Goal: Transaction & Acquisition: Purchase product/service

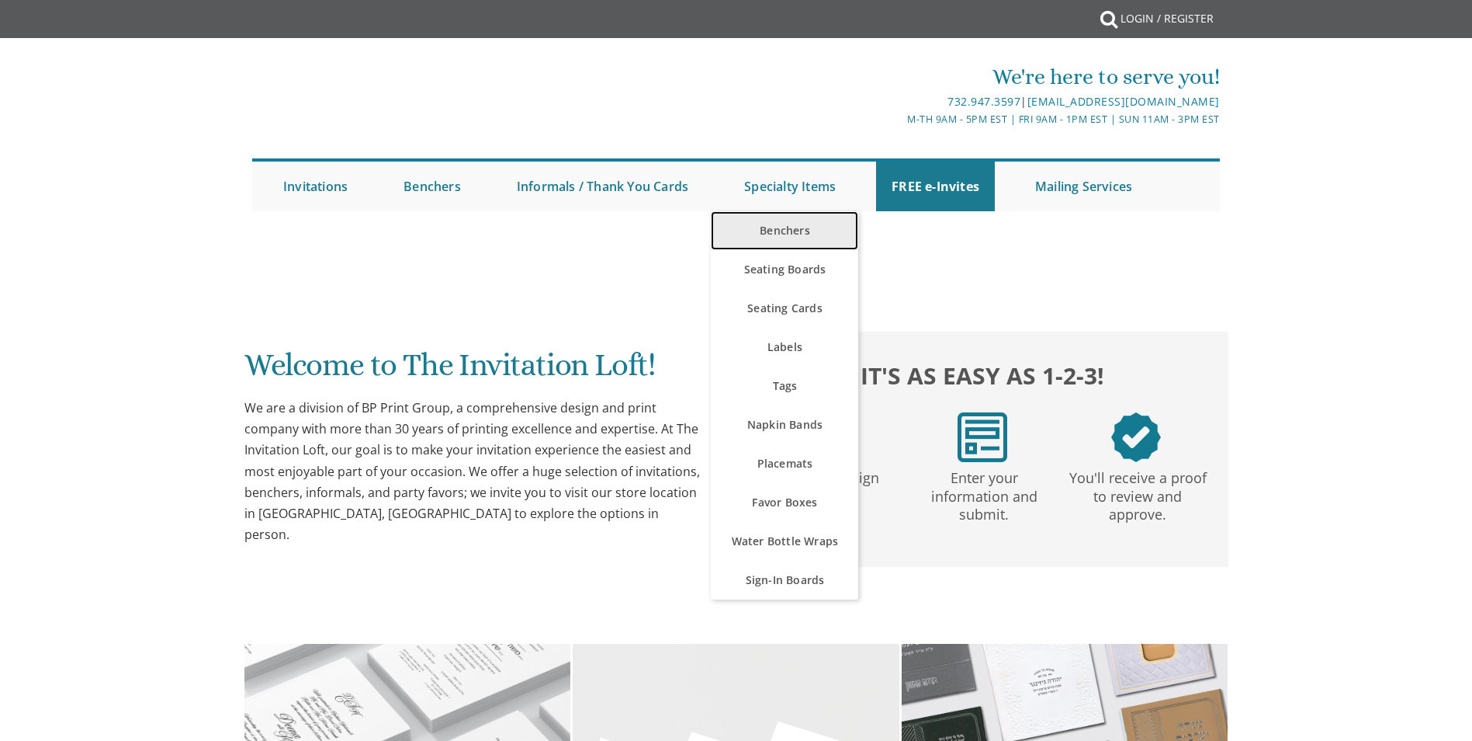
click at [817, 227] on link "Benchers" at bounding box center [784, 230] width 147 height 39
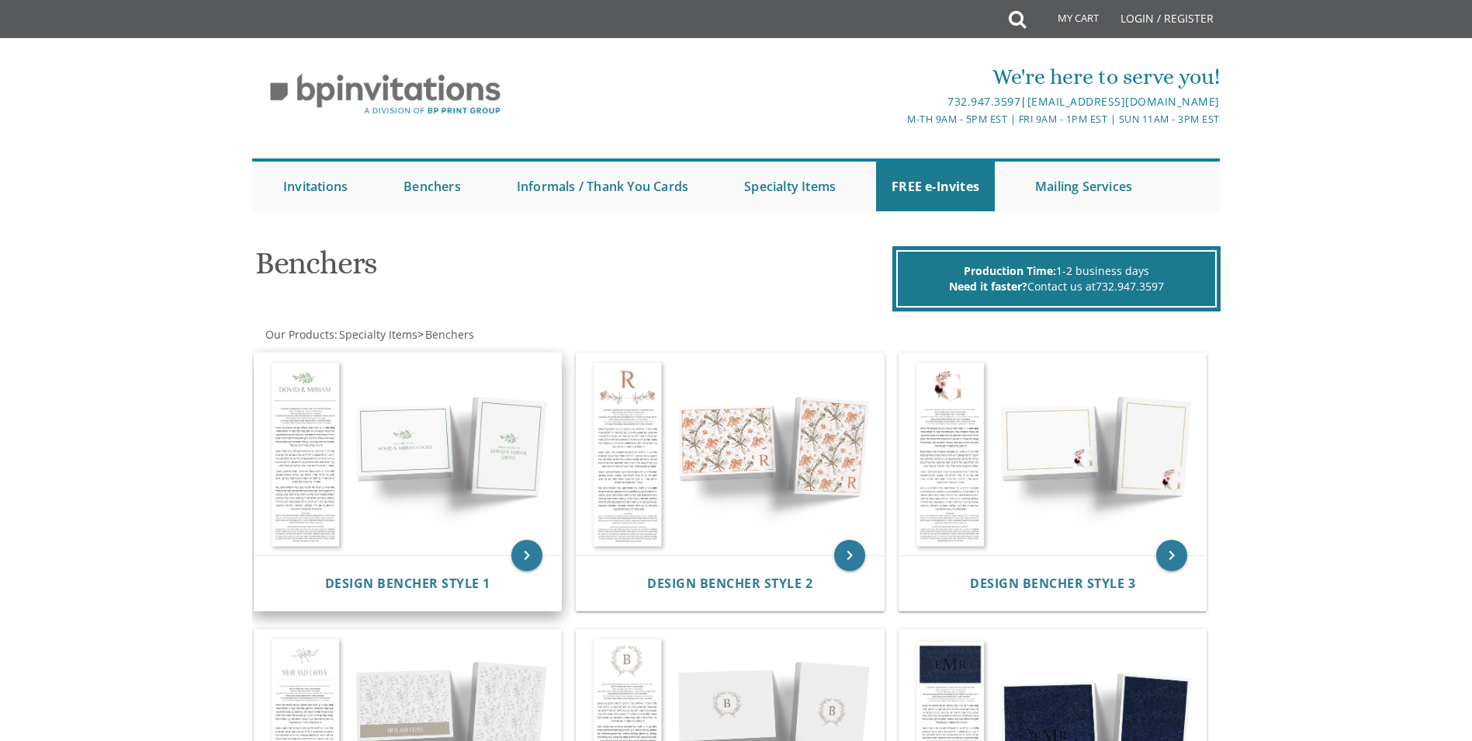
drag, startPoint x: 487, startPoint y: 447, endPoint x: 520, endPoint y: 436, distance: 34.4
click at [487, 447] on img at bounding box center [408, 454] width 307 height 202
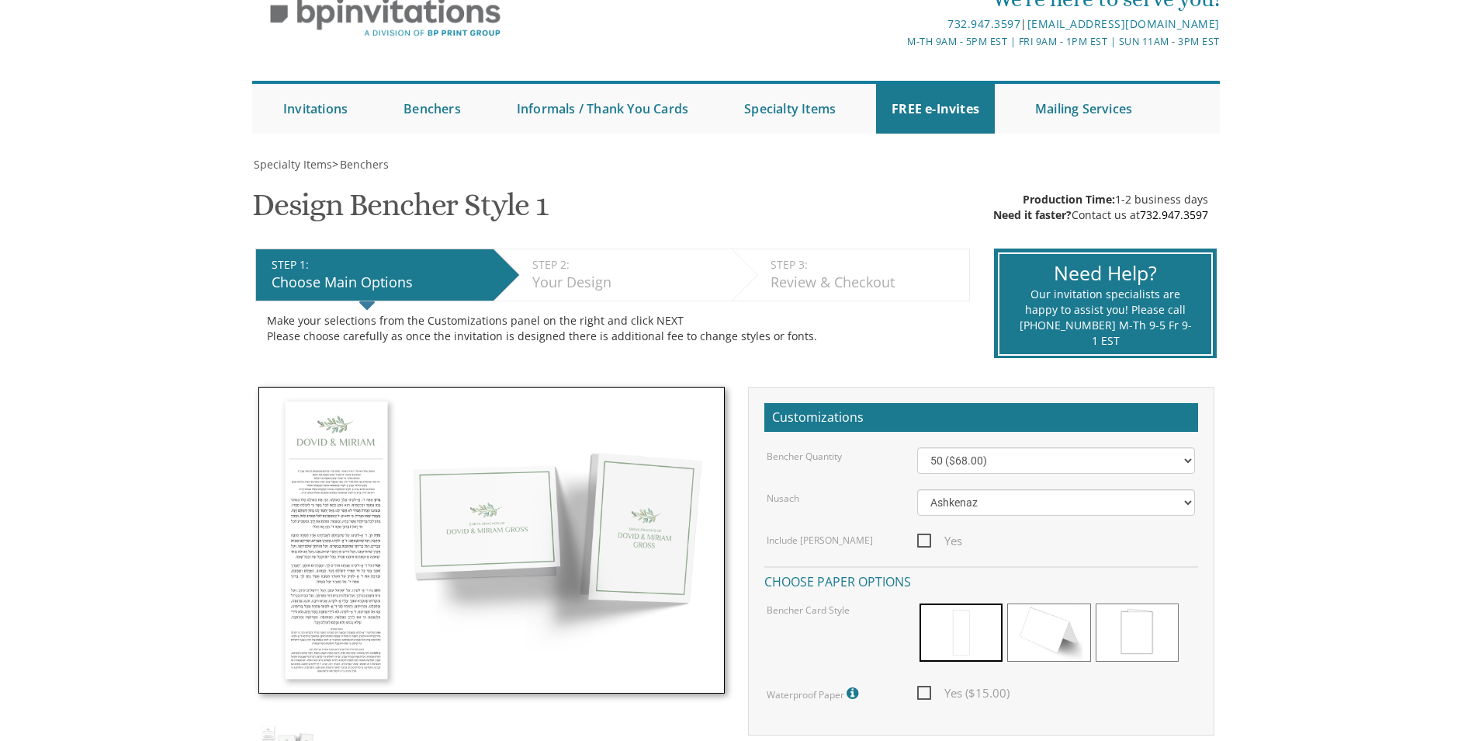
scroll to position [155, 0]
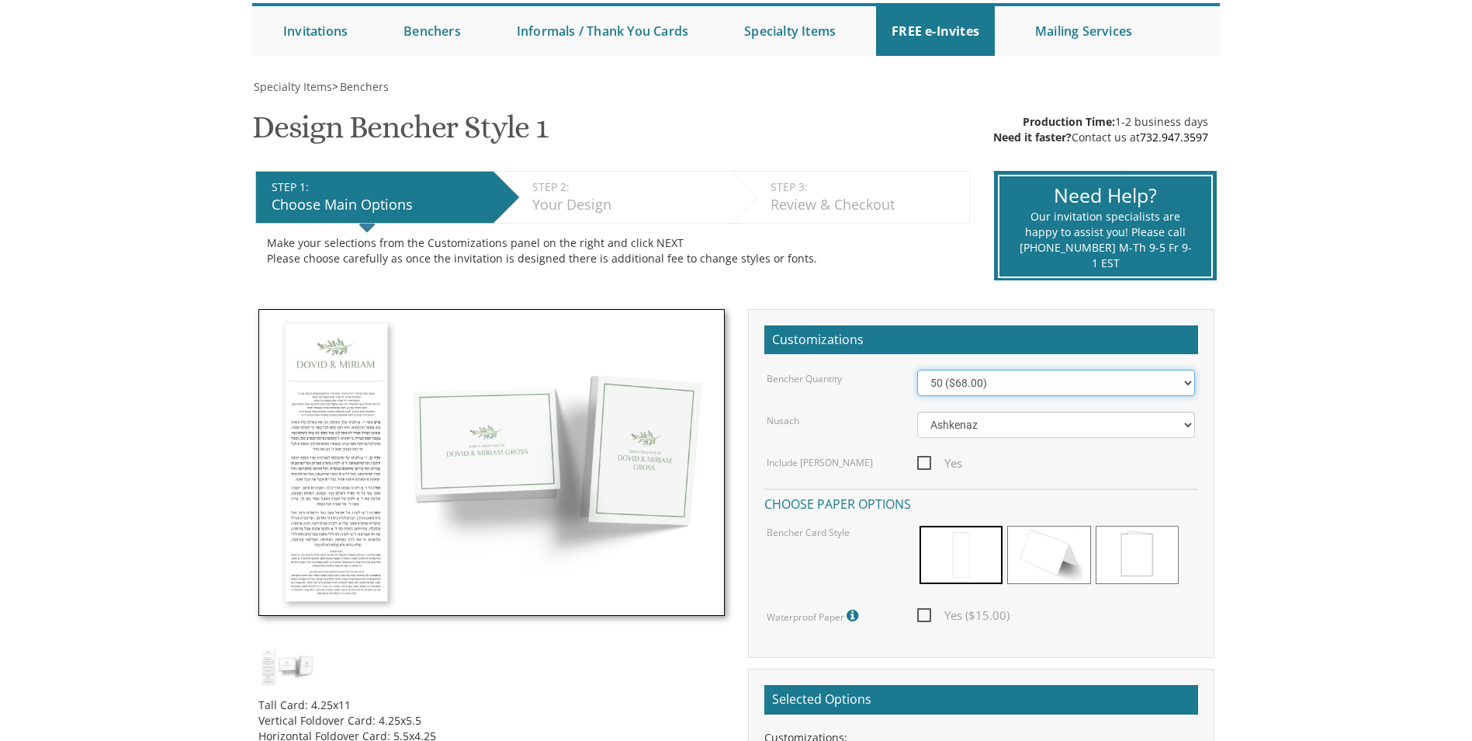
click at [1042, 378] on select "50 ($68.00) 60 ($74.80) 70 ($81.60) 80 ($88.40) 90 ($95.20) 100 ($102.00) 125 (…" at bounding box center [1056, 382] width 278 height 26
click at [1026, 382] on select "50 ($68.00) 60 ($74.80) 70 ($81.60) 80 ($88.40) 90 ($95.20) 100 ($102.00) 125 (…" at bounding box center [1056, 382] width 278 height 26
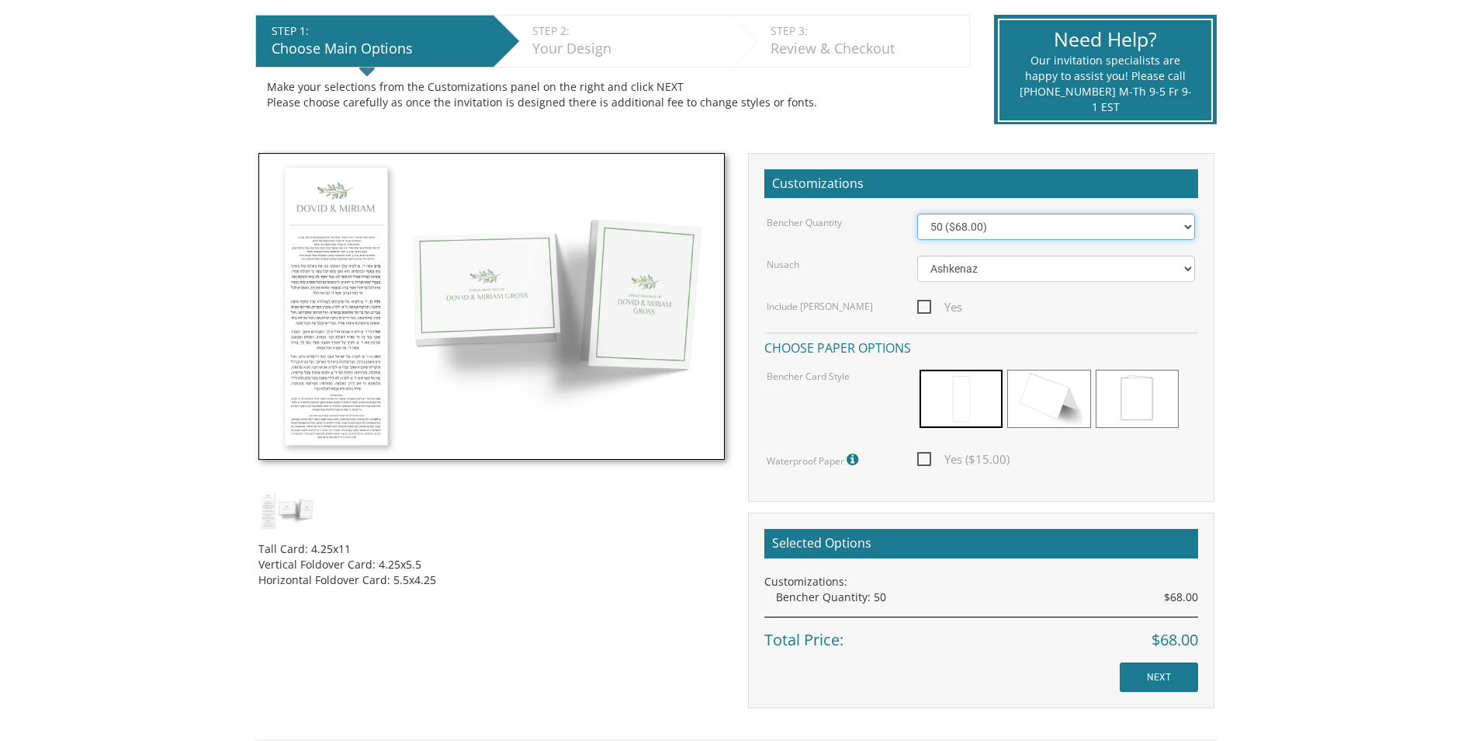
scroll to position [310, 0]
click at [921, 459] on span "Yes ($15.00)" at bounding box center [963, 459] width 92 height 19
click at [921, 459] on input "Yes ($15.00)" at bounding box center [922, 458] width 10 height 10
checkbox input "true"
drag, startPoint x: 1101, startPoint y: 230, endPoint x: 1079, endPoint y: 241, distance: 24.3
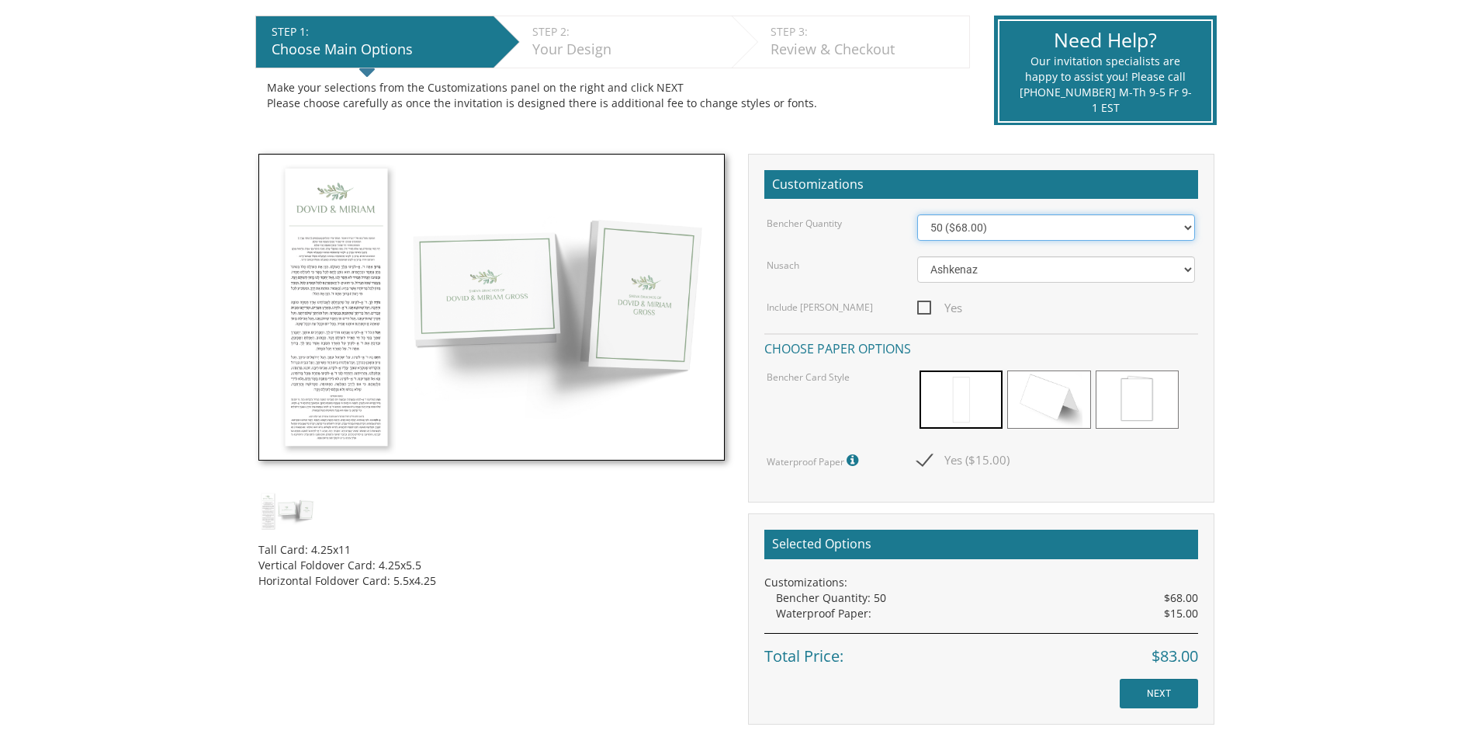
click at [1101, 230] on select "50 ($68.00) 60 ($74.80) 70 ($81.60) 80 ($88.40) 90 ($95.20) 100 ($102.00) 125 (…" at bounding box center [1056, 227] width 278 height 26
select select "100"
click at [917, 214] on select "50 ($68.00) 60 ($74.80) 70 ($81.60) 80 ($88.40) 90 ($95.20) 100 ($102.00) 125 (…" at bounding box center [1056, 227] width 278 height 26
click at [1197, 661] on div "Selected Options Customizations: Bencher Quantity: 100 $102.00 Waterproof Paper…" at bounding box center [981, 618] width 467 height 211
copy div "$132.00"
